Goal: Obtain resource: Download file/media

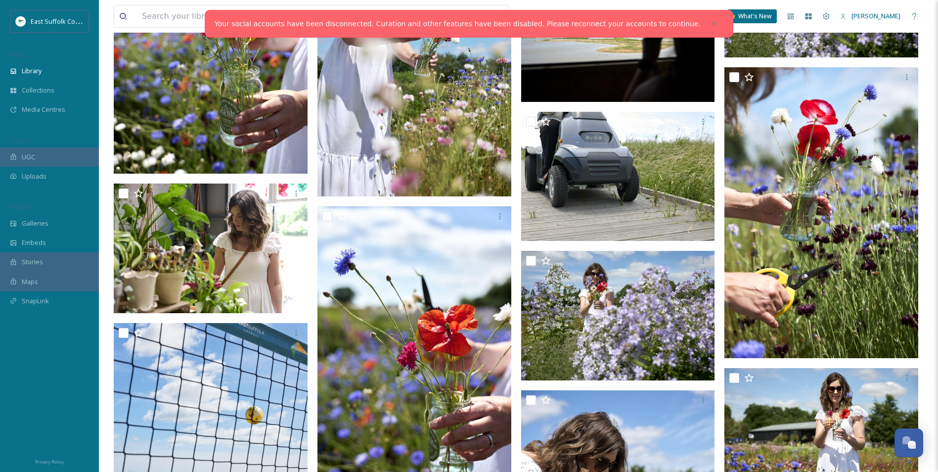
scroll to position [3183, 0]
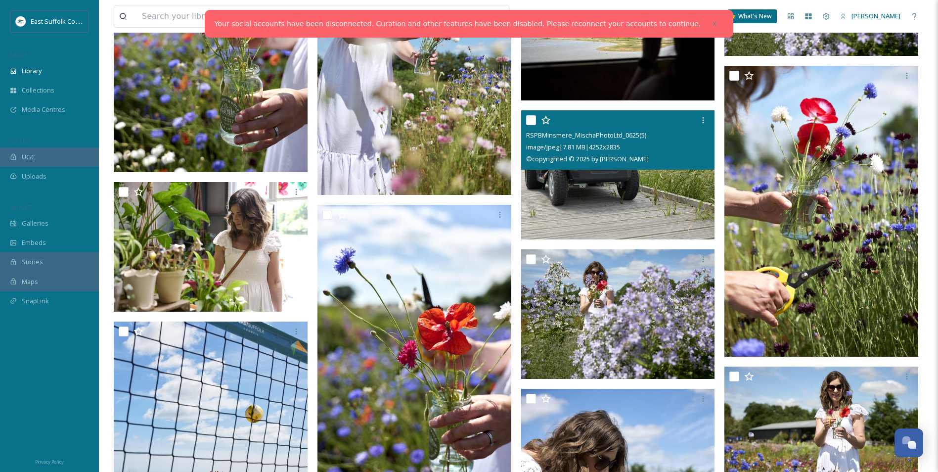
click at [607, 188] on img at bounding box center [618, 175] width 194 height 130
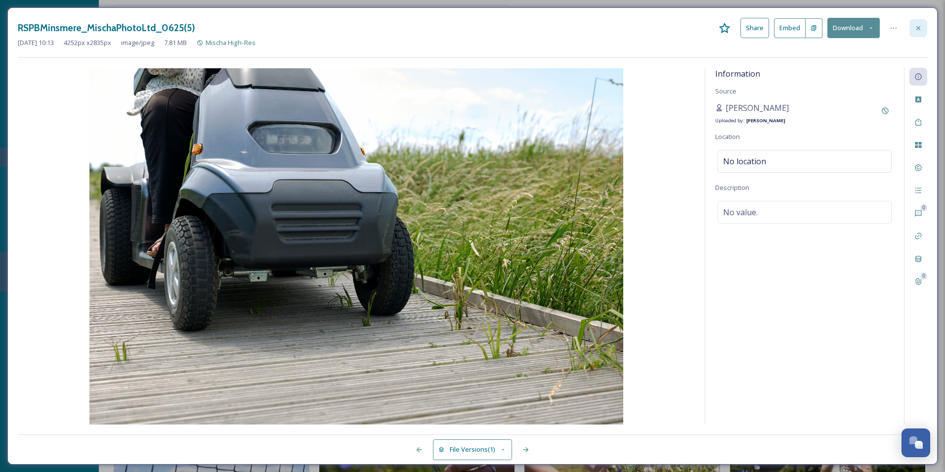
click at [916, 30] on icon at bounding box center [918, 28] width 4 height 4
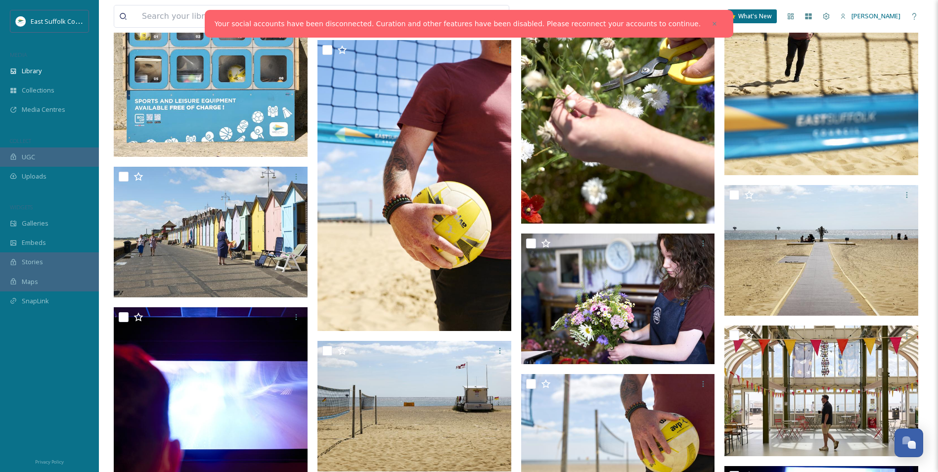
scroll to position [3974, 0]
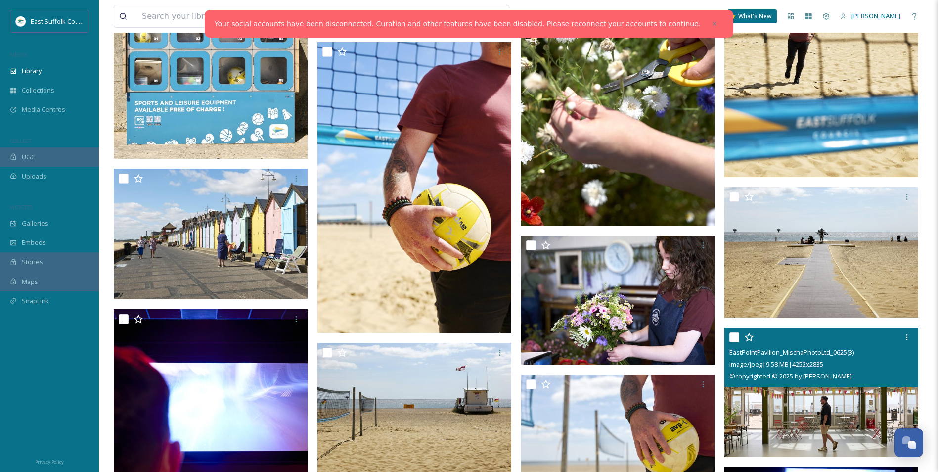
click at [828, 409] on img at bounding box center [821, 392] width 194 height 130
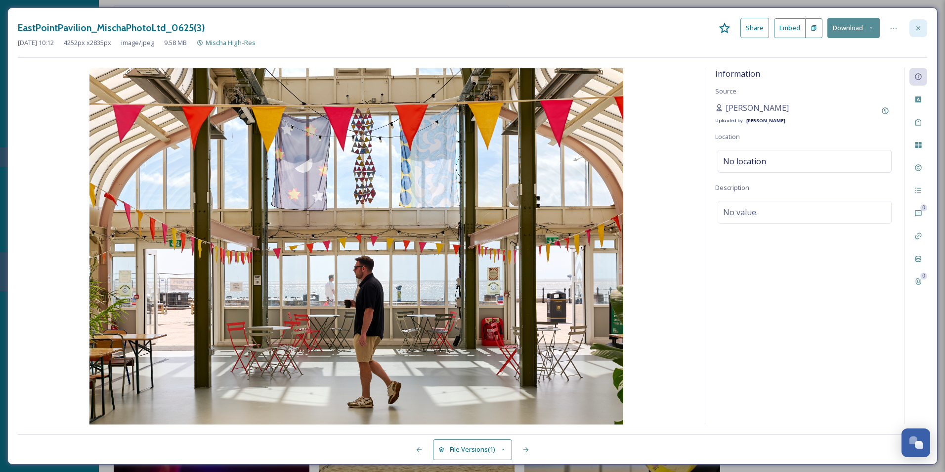
click at [922, 26] on icon at bounding box center [919, 28] width 8 height 8
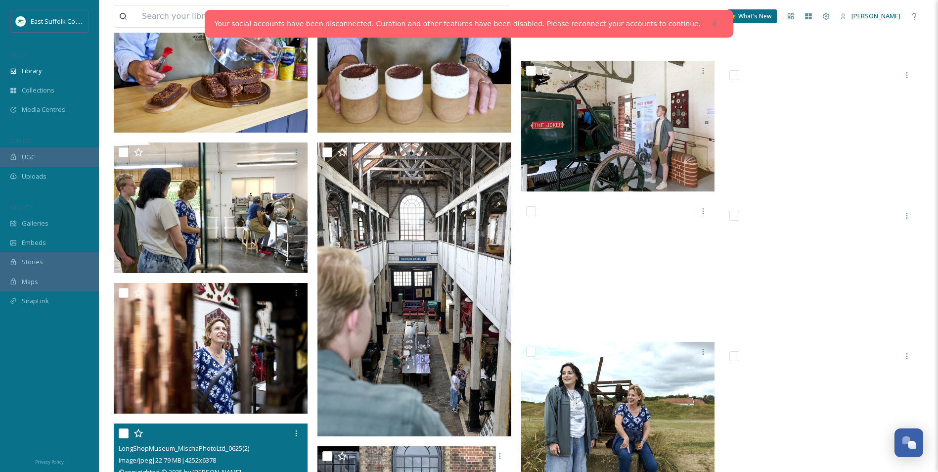
scroll to position [9864, 0]
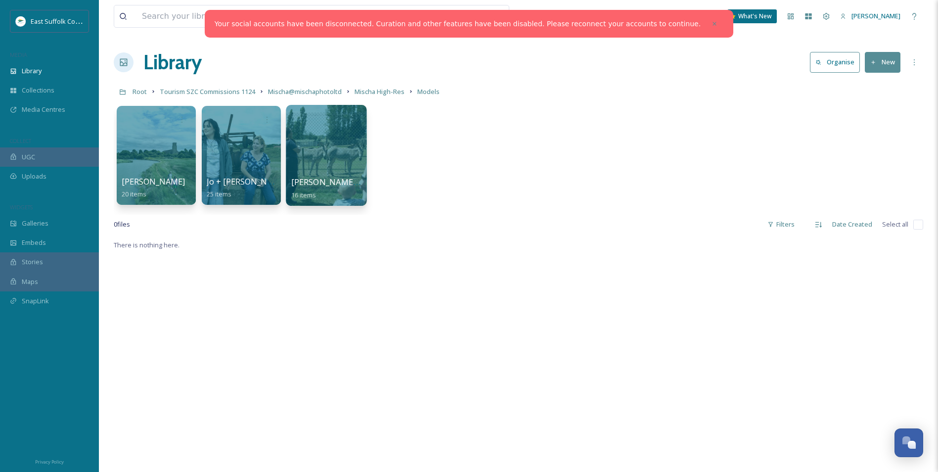
click at [325, 165] on div at bounding box center [326, 155] width 81 height 101
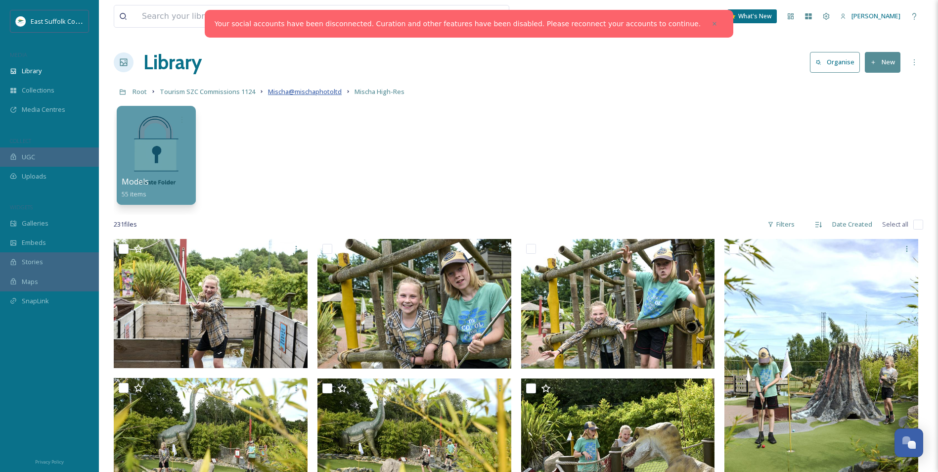
click at [297, 90] on span "Mischa@mischaphotoltd" at bounding box center [305, 91] width 74 height 9
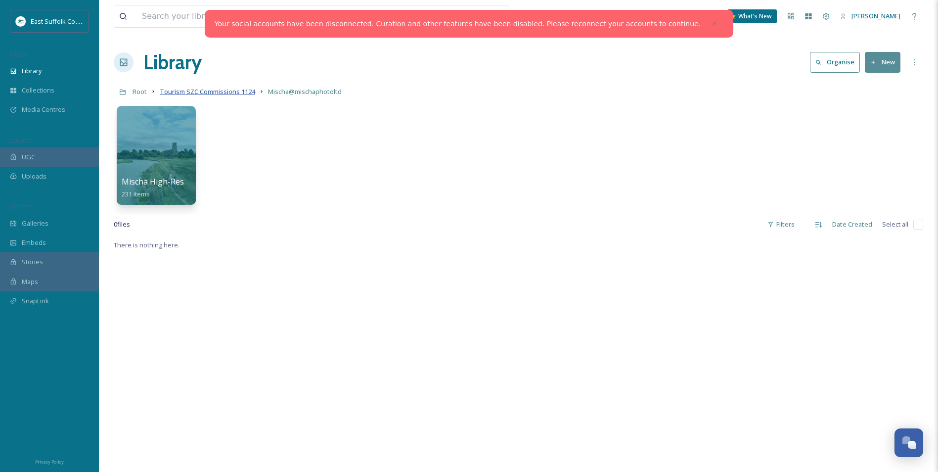
click at [201, 91] on span "Tourism SZC Commissions 1124" at bounding box center [207, 91] width 95 height 9
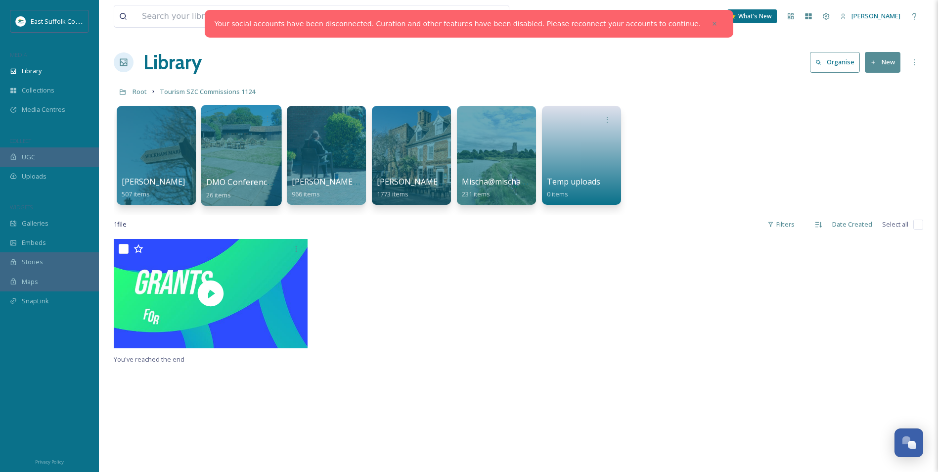
click at [242, 160] on div at bounding box center [241, 155] width 81 height 101
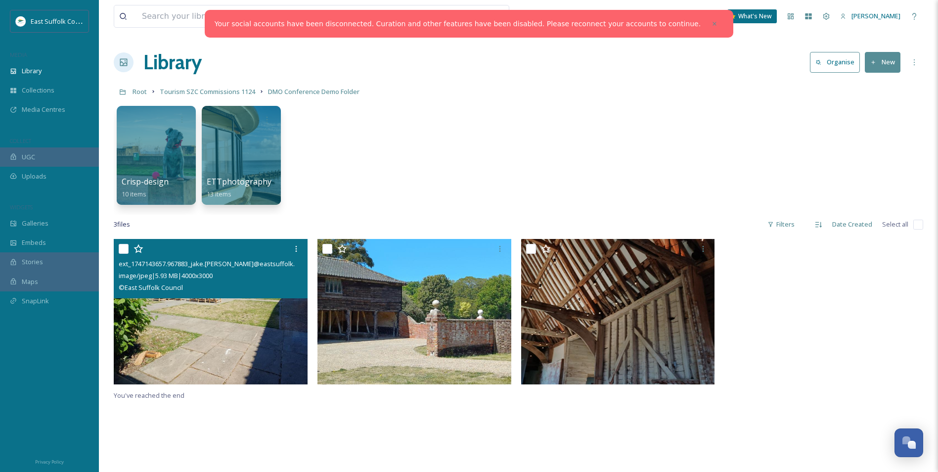
click at [206, 303] on img at bounding box center [211, 311] width 194 height 145
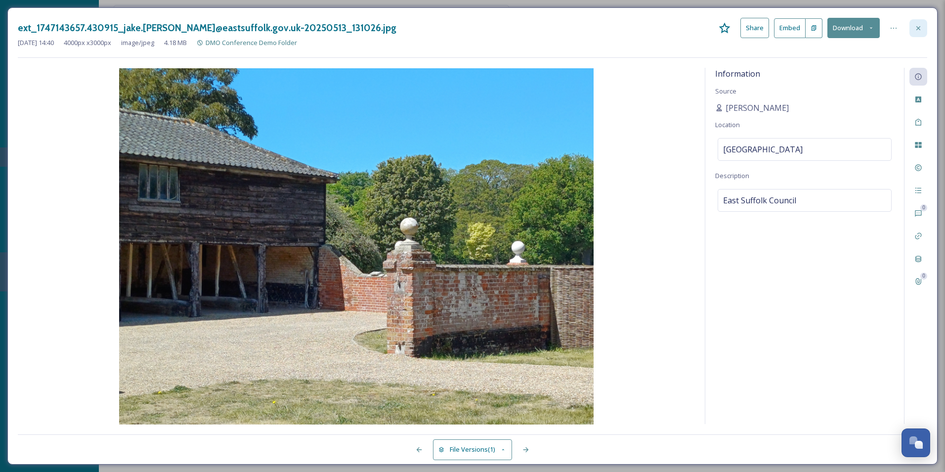
click at [919, 32] on icon at bounding box center [919, 28] width 8 height 8
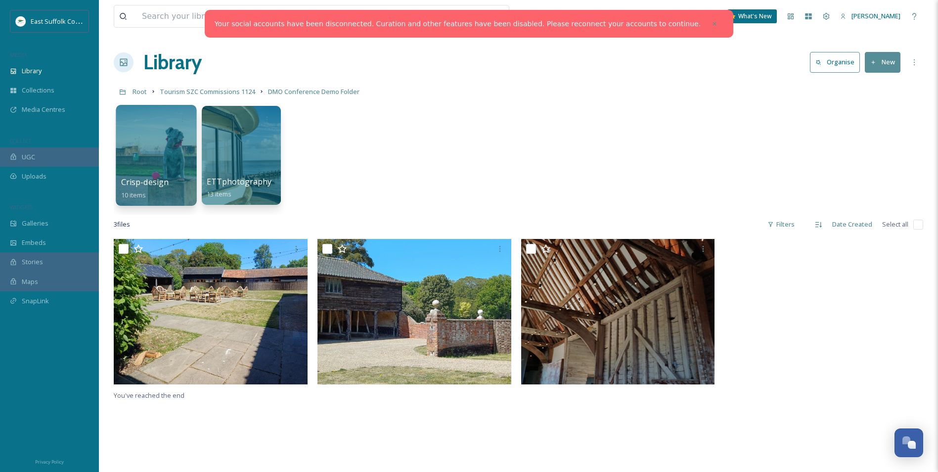
click at [154, 152] on div at bounding box center [156, 155] width 81 height 101
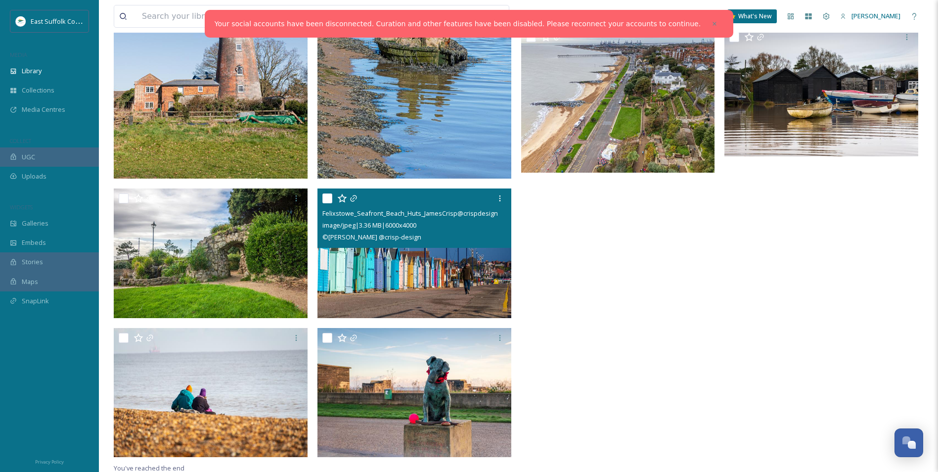
scroll to position [249, 0]
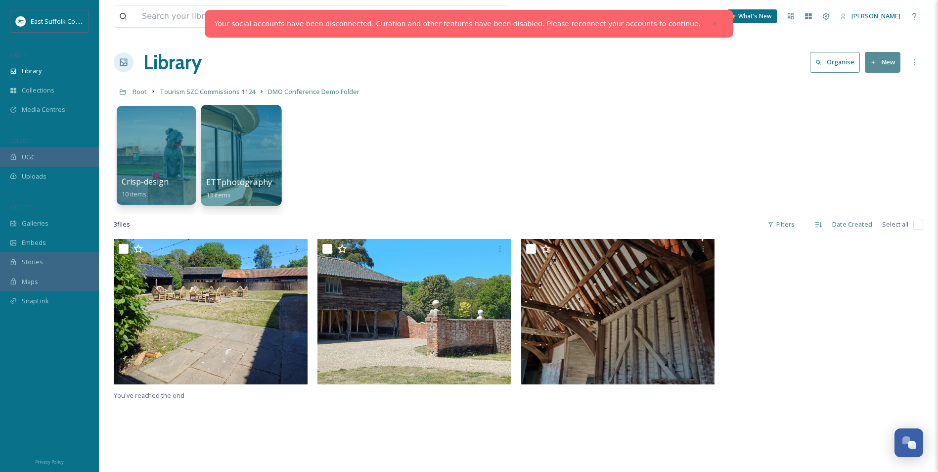
click at [244, 154] on div at bounding box center [241, 155] width 81 height 101
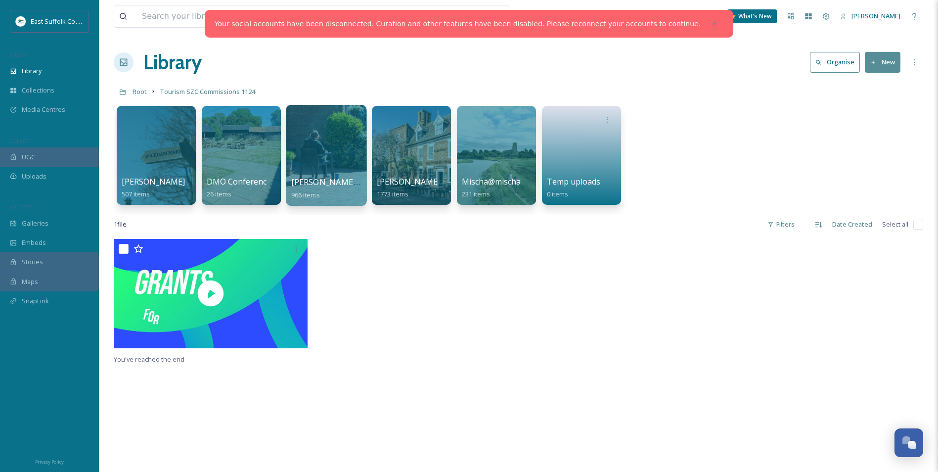
click at [311, 144] on div at bounding box center [326, 155] width 81 height 101
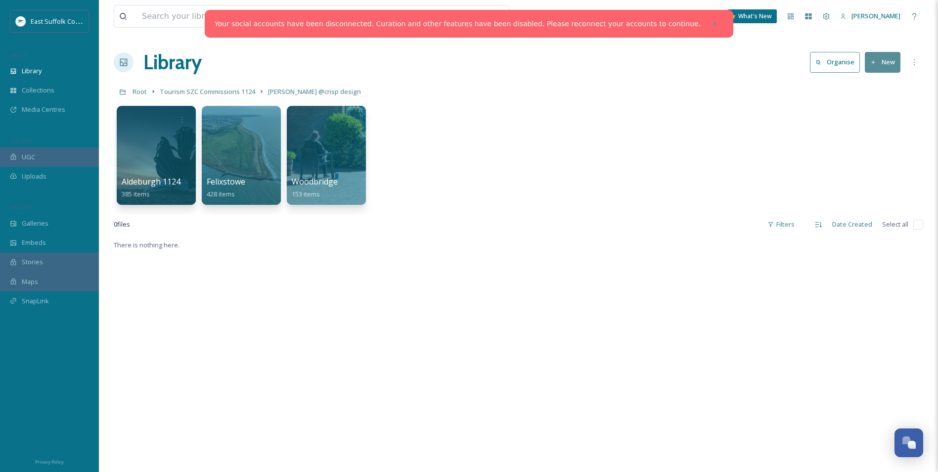
click at [311, 144] on div at bounding box center [326, 155] width 79 height 99
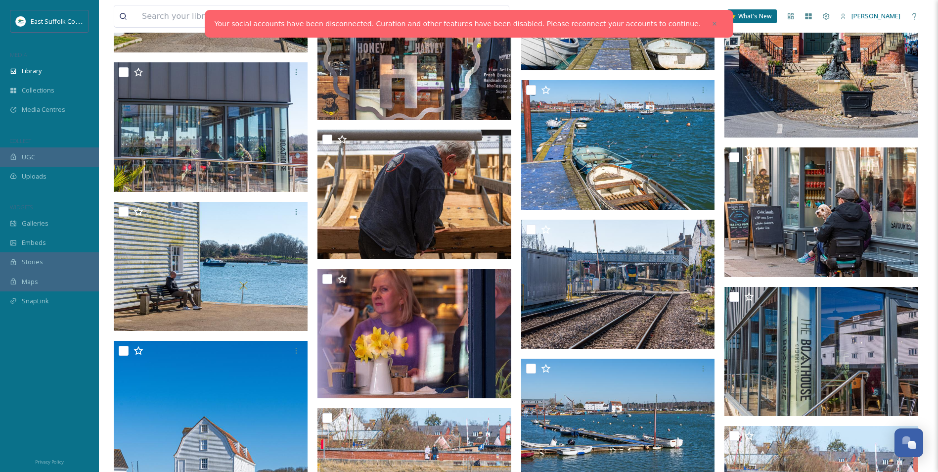
scroll to position [2076, 0]
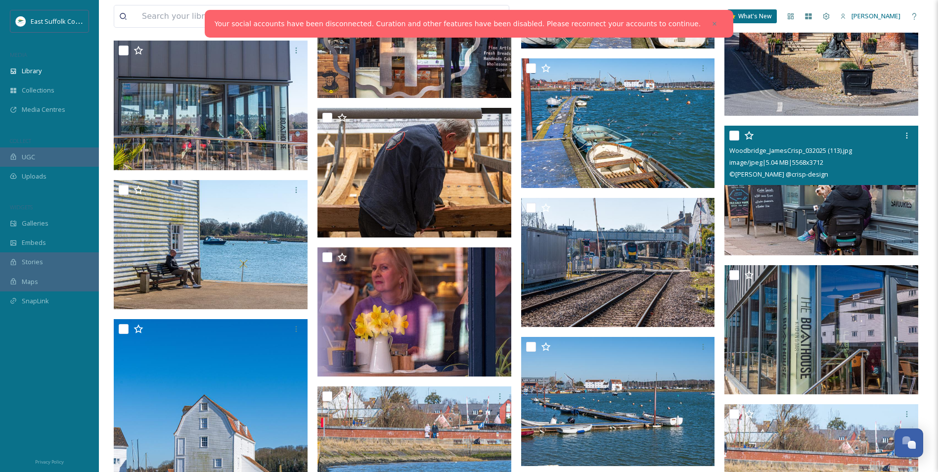
click at [800, 207] on img at bounding box center [821, 191] width 194 height 130
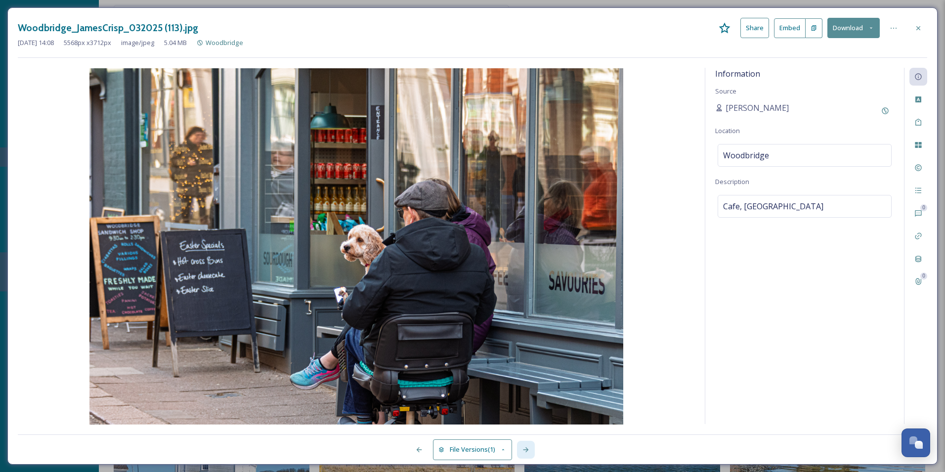
click at [530, 450] on icon at bounding box center [526, 449] width 8 height 8
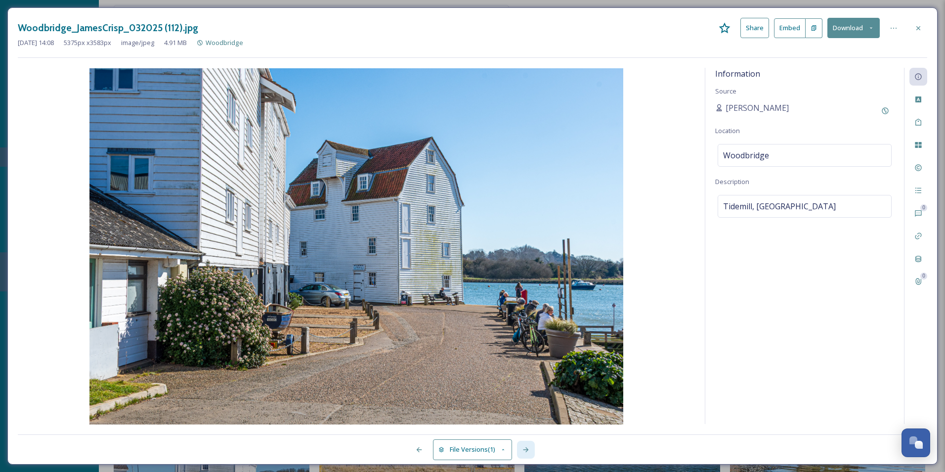
click at [530, 450] on icon at bounding box center [526, 449] width 8 height 8
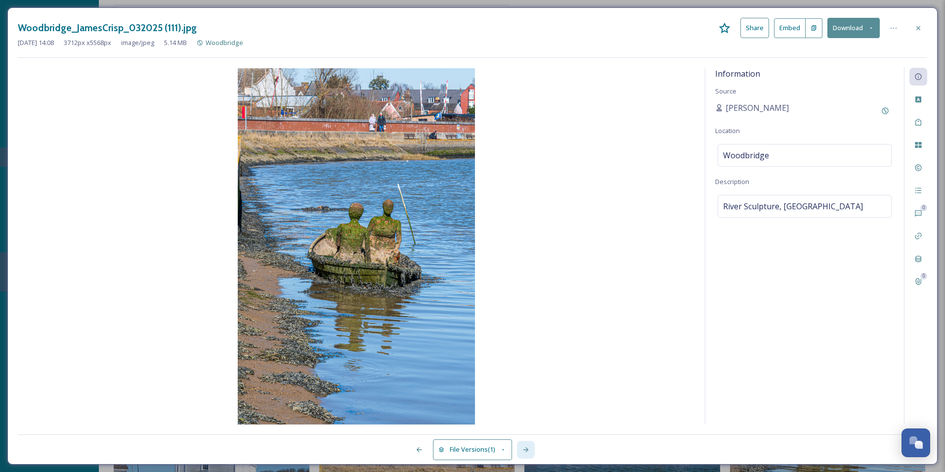
click at [530, 450] on icon at bounding box center [526, 449] width 8 height 8
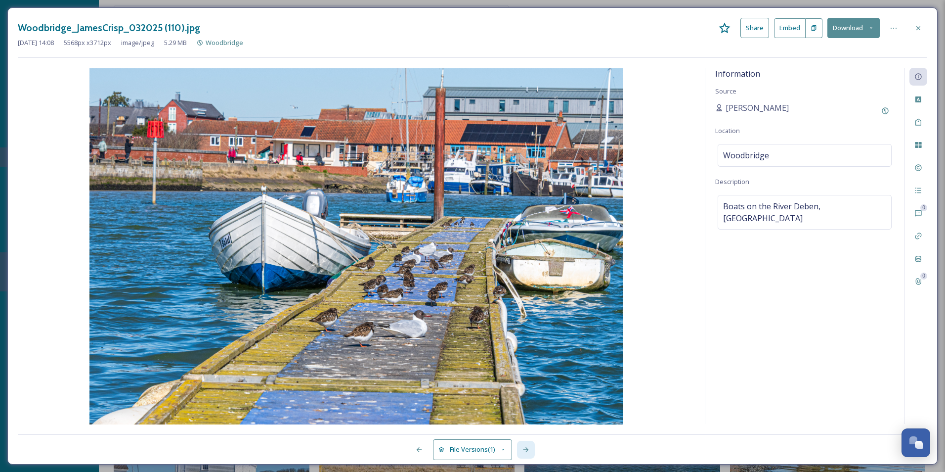
click at [530, 449] on icon at bounding box center [526, 449] width 8 height 8
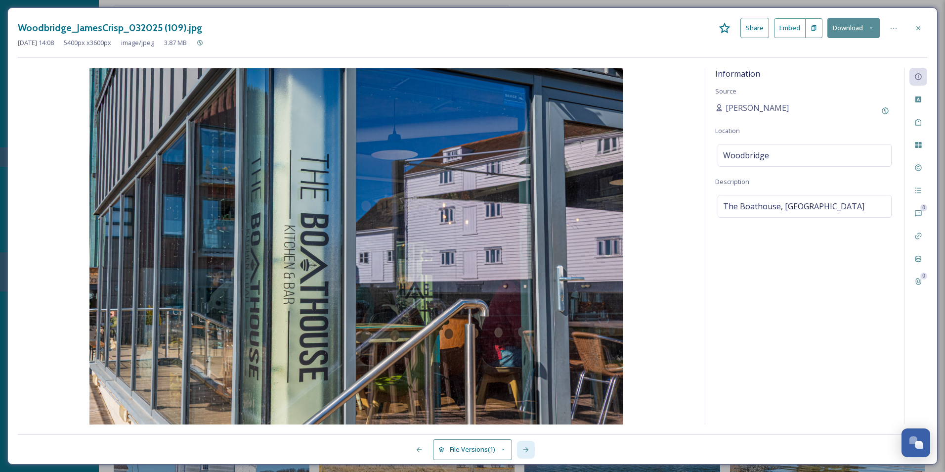
click at [530, 449] on icon at bounding box center [526, 449] width 8 height 8
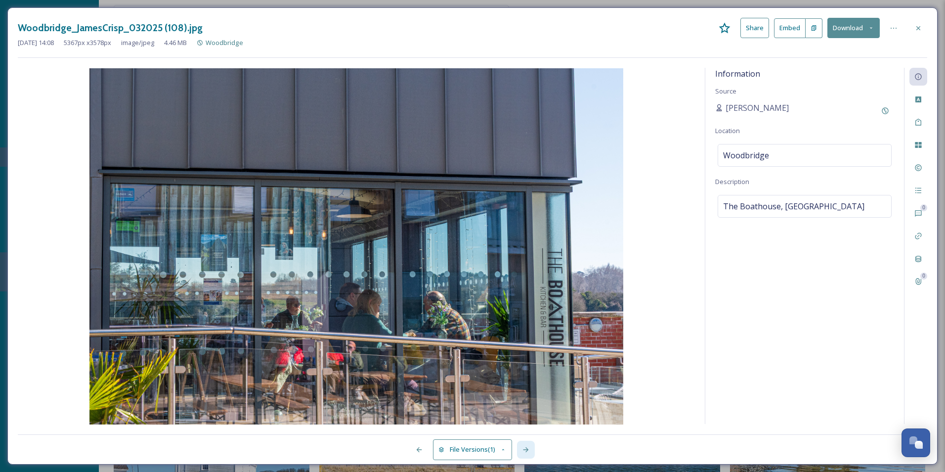
click at [530, 449] on icon at bounding box center [526, 449] width 8 height 8
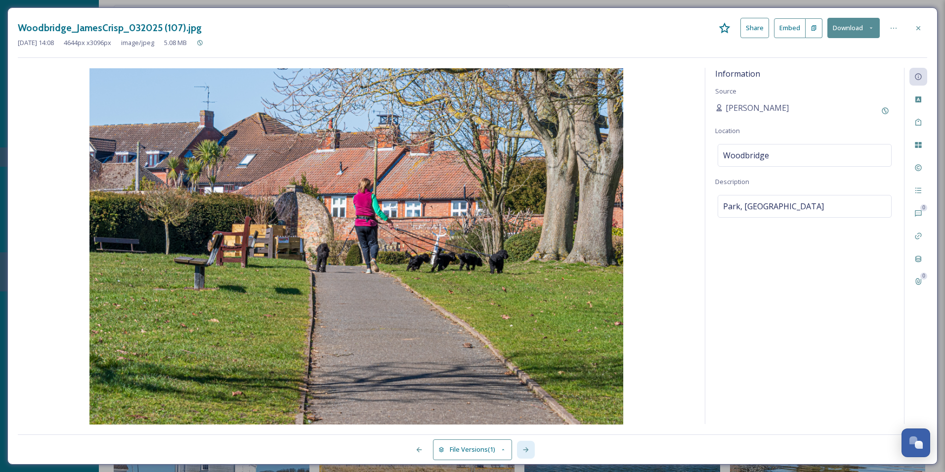
click at [530, 449] on icon at bounding box center [526, 449] width 8 height 8
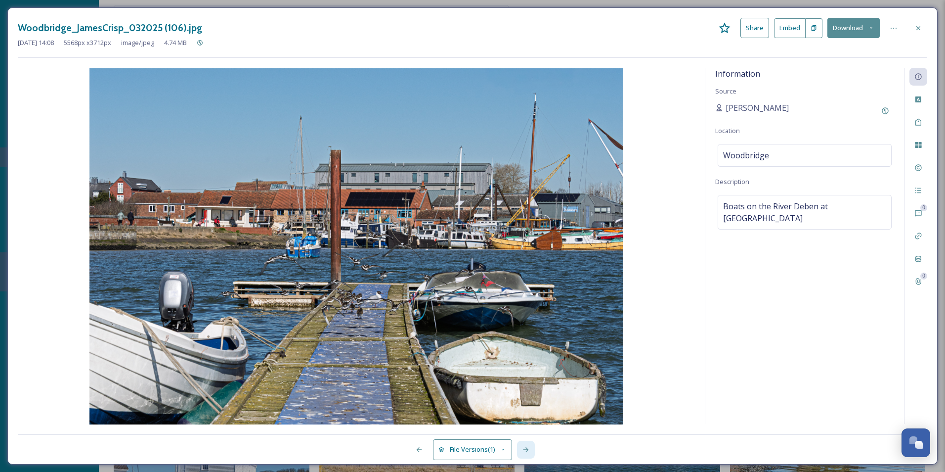
click at [530, 449] on icon at bounding box center [526, 449] width 8 height 8
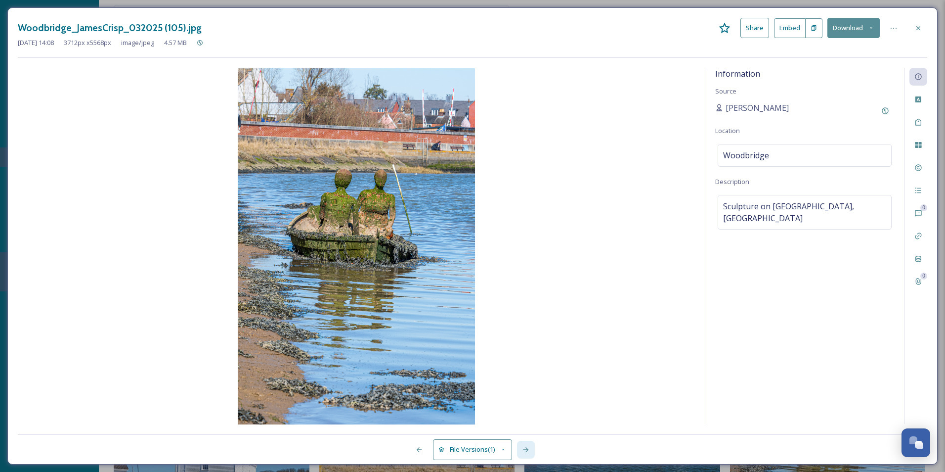
click at [530, 449] on icon at bounding box center [526, 449] width 8 height 8
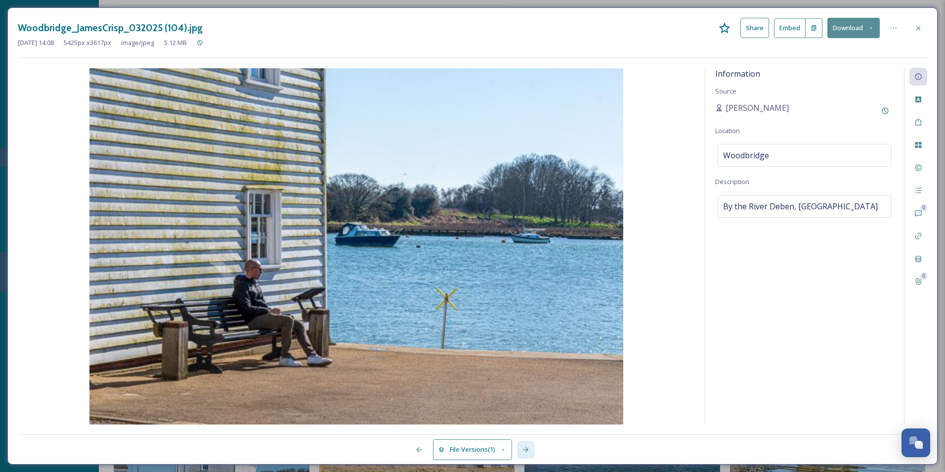
click at [530, 449] on icon at bounding box center [526, 449] width 8 height 8
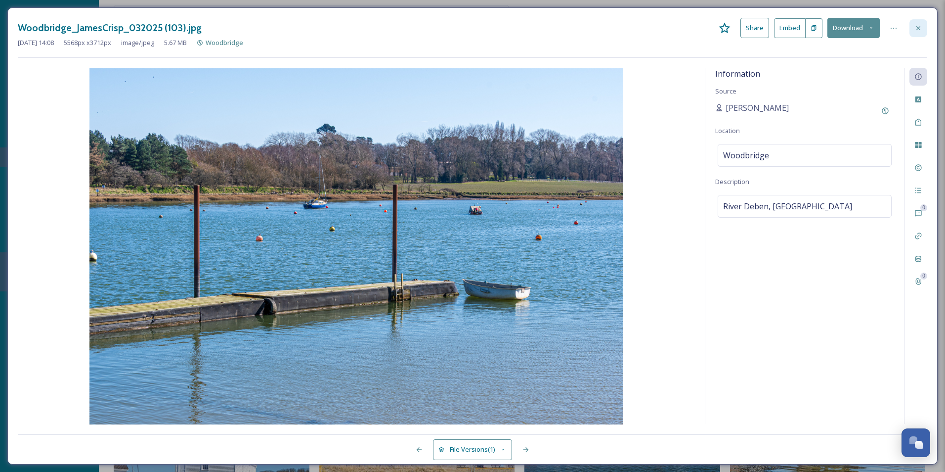
click at [914, 31] on div at bounding box center [919, 28] width 18 height 18
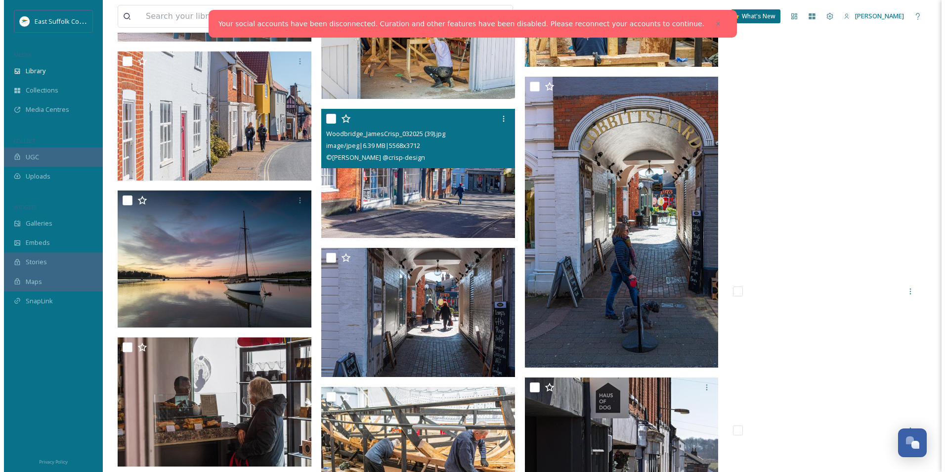
scroll to position [5240, 0]
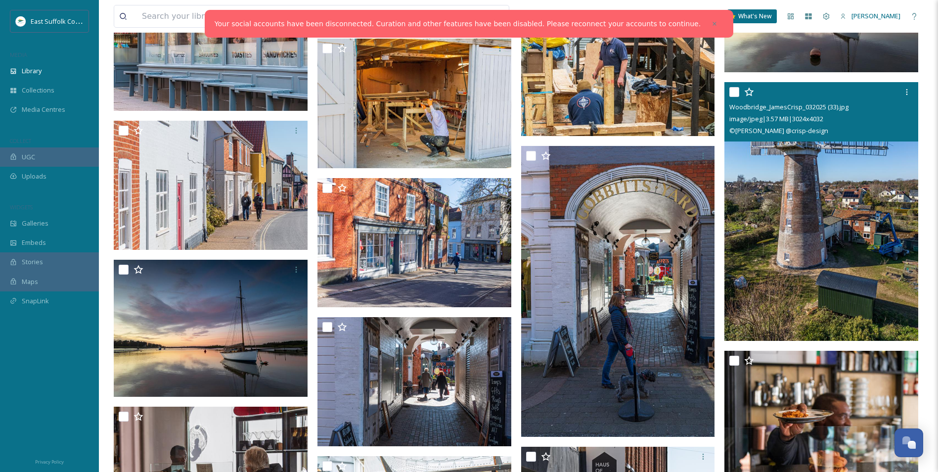
click at [814, 230] on img at bounding box center [821, 211] width 194 height 258
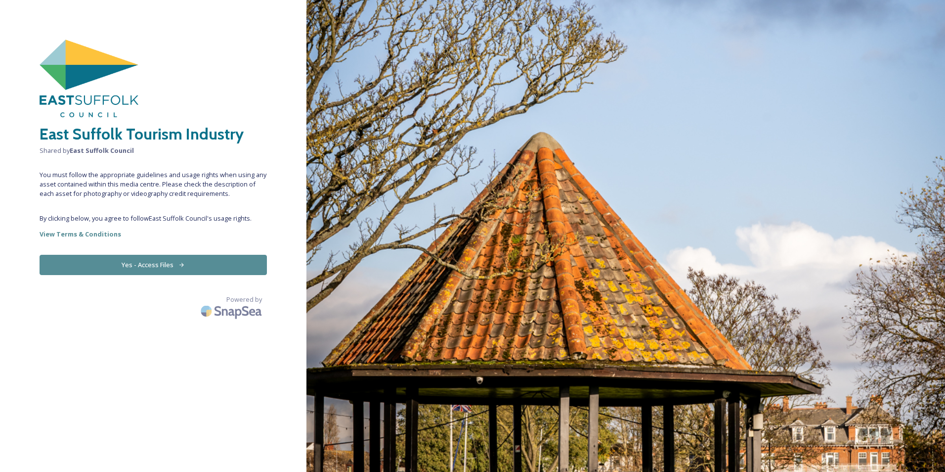
click at [159, 269] on button "Yes - Access Files" at bounding box center [153, 265] width 227 height 20
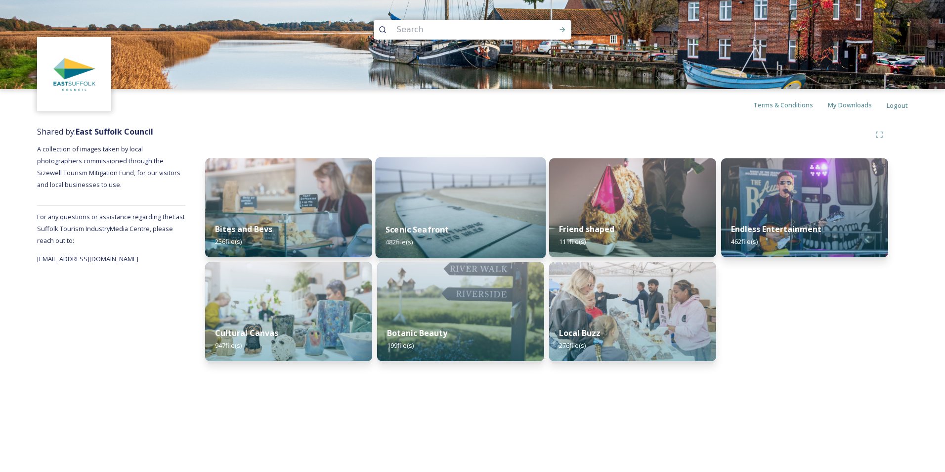
click at [453, 197] on img at bounding box center [461, 207] width 171 height 101
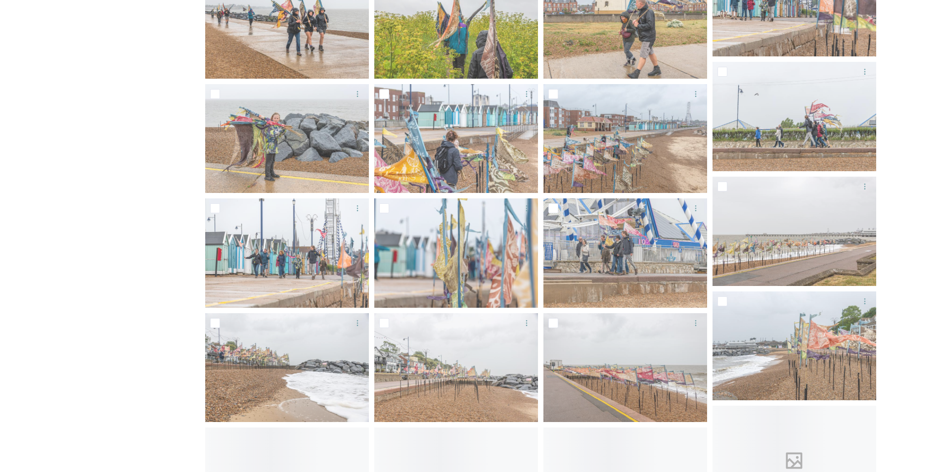
scroll to position [2472, 0]
